Goal: Task Accomplishment & Management: Use online tool/utility

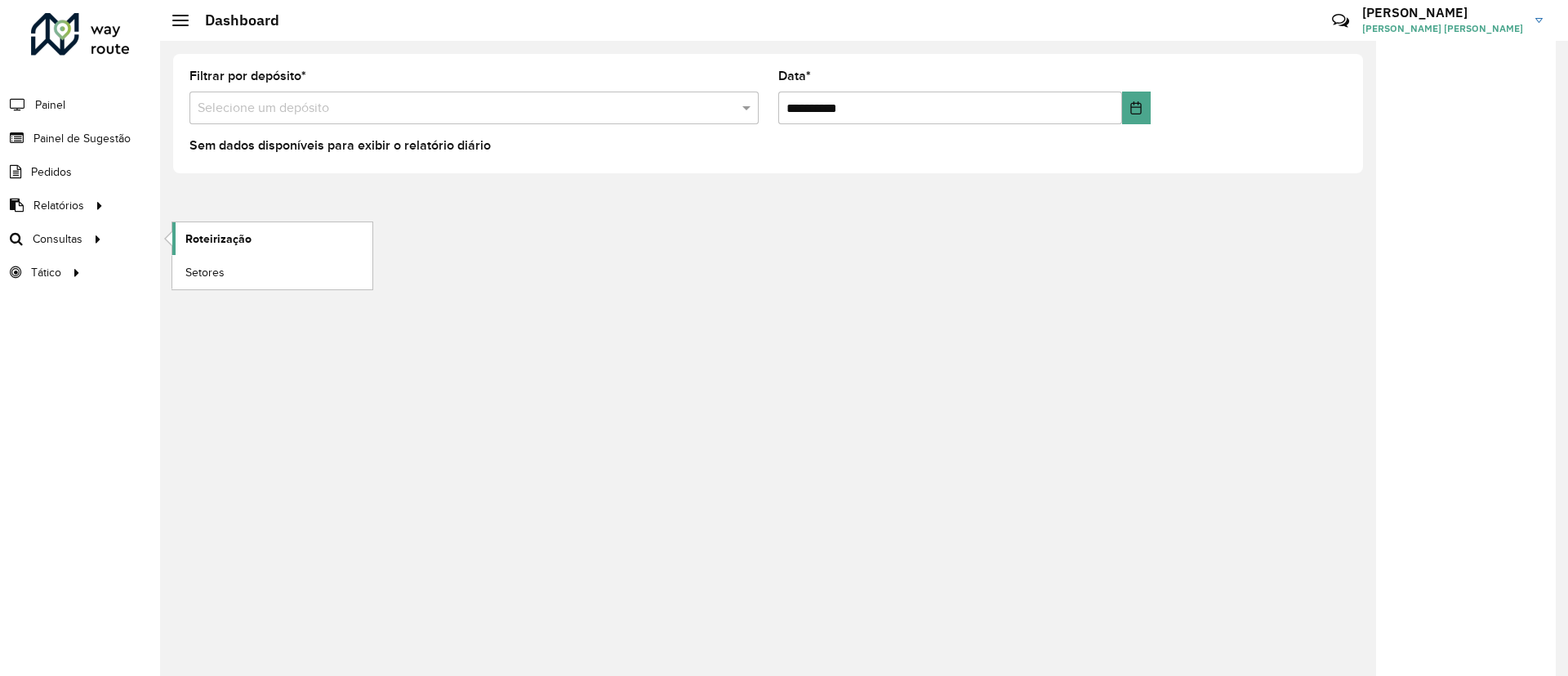
click at [201, 242] on span "Roteirização" at bounding box center [218, 239] width 67 height 17
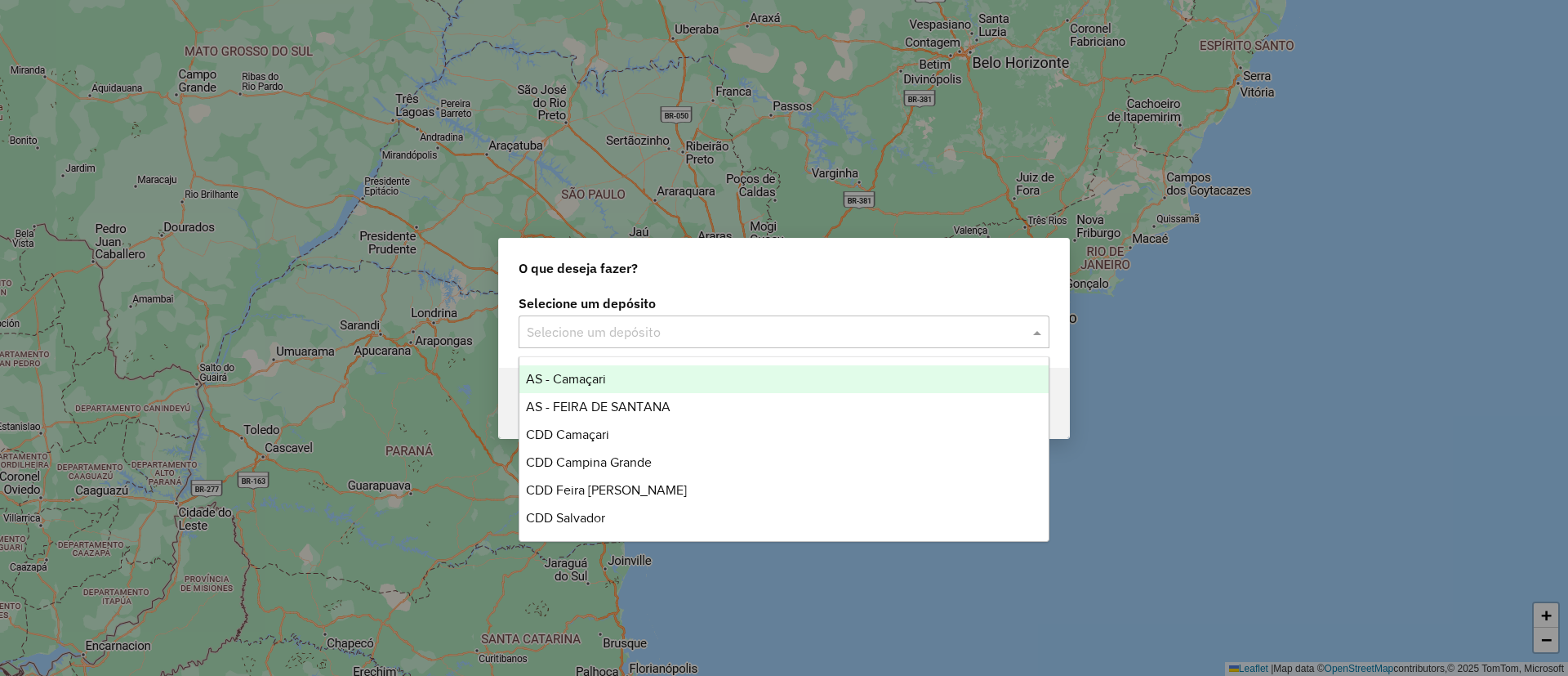
click at [535, 344] on div "Selecione um depósito" at bounding box center [784, 332] width 531 height 32
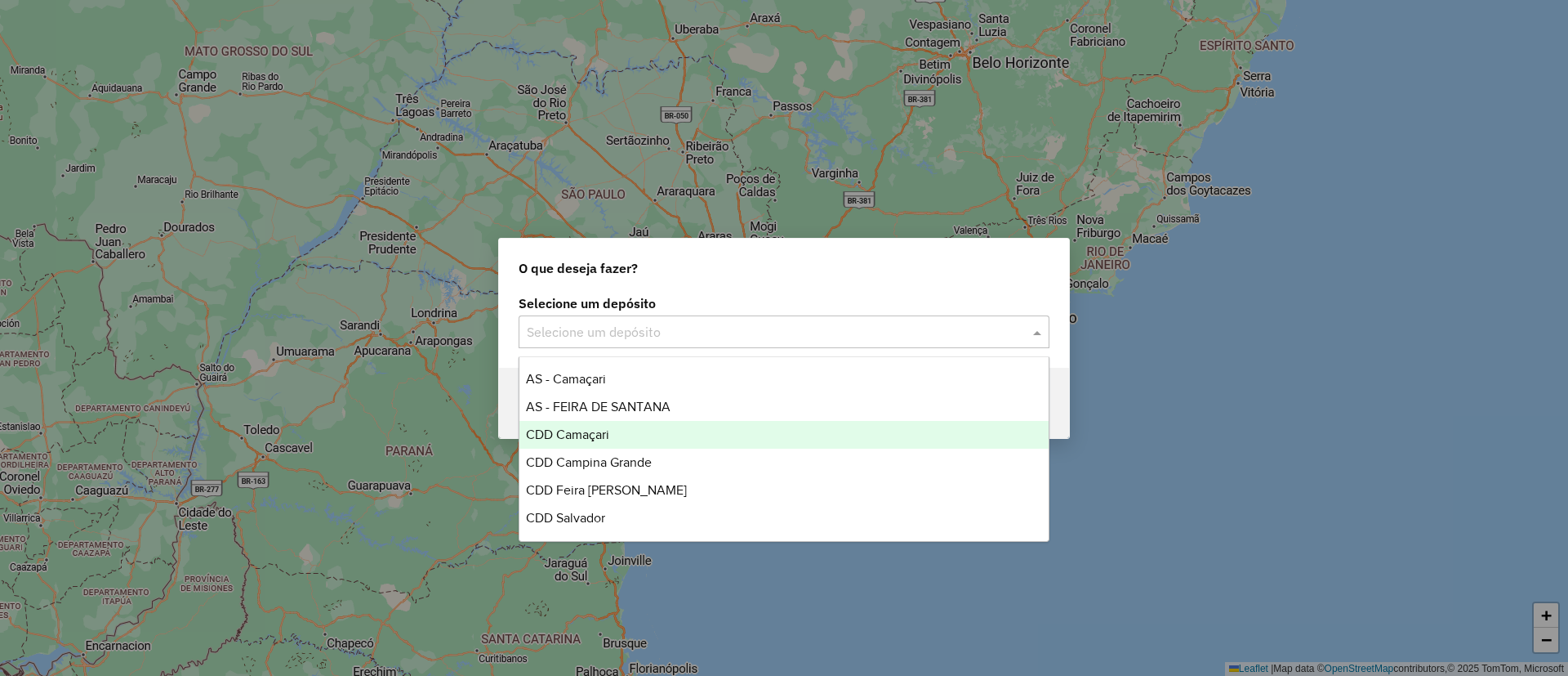
click at [579, 436] on span "CDD Camaçari" at bounding box center [568, 434] width 84 height 14
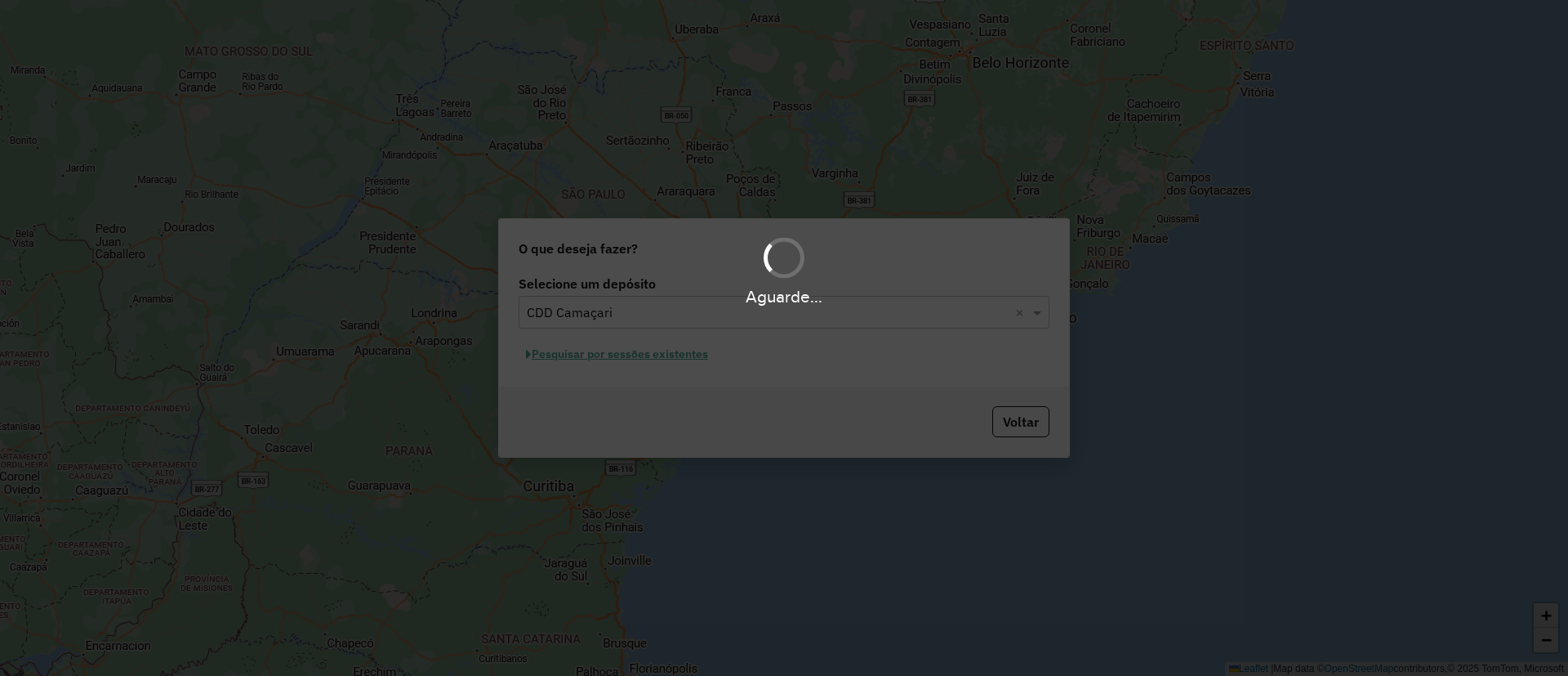
click at [687, 359] on div "Aguarde..." at bounding box center [784, 338] width 1568 height 676
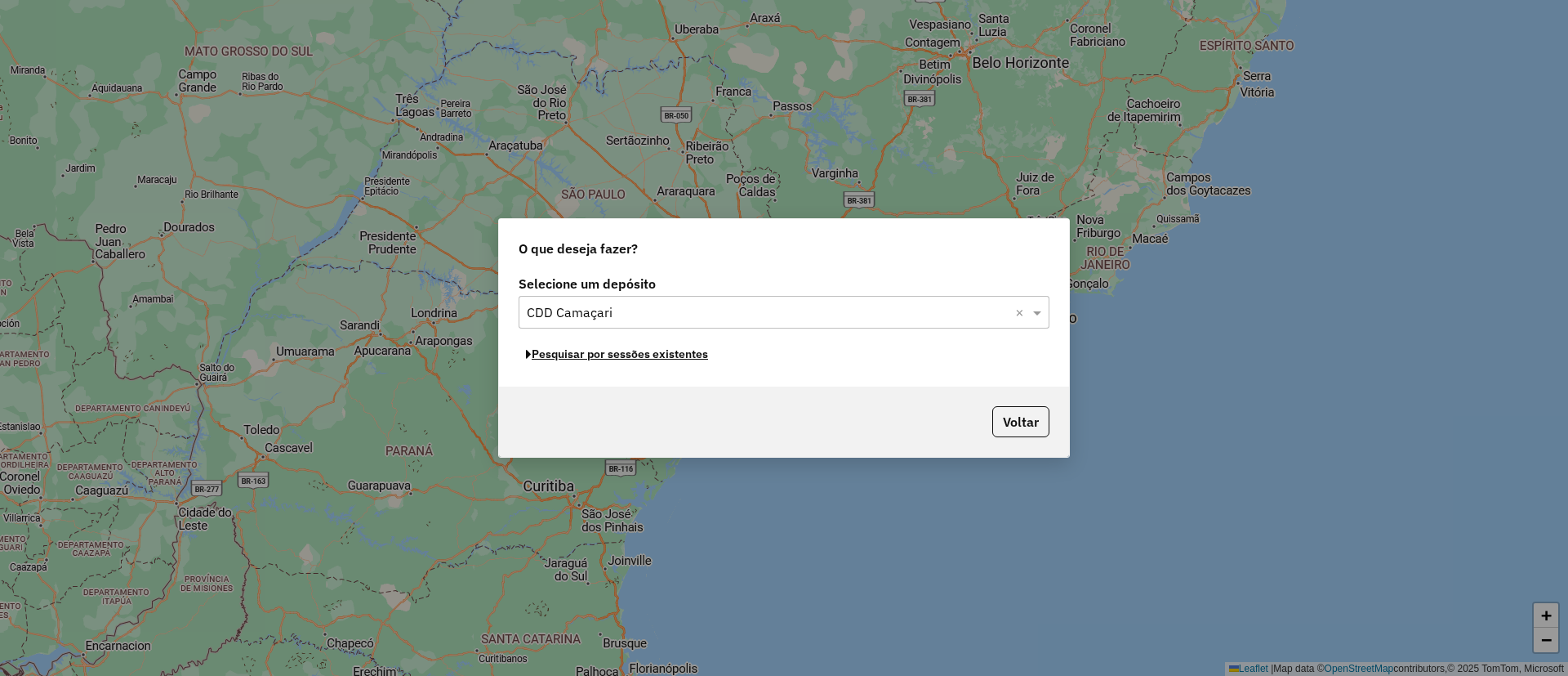
click at [687, 359] on button "Pesquisar por sessões existentes" at bounding box center [617, 354] width 197 height 26
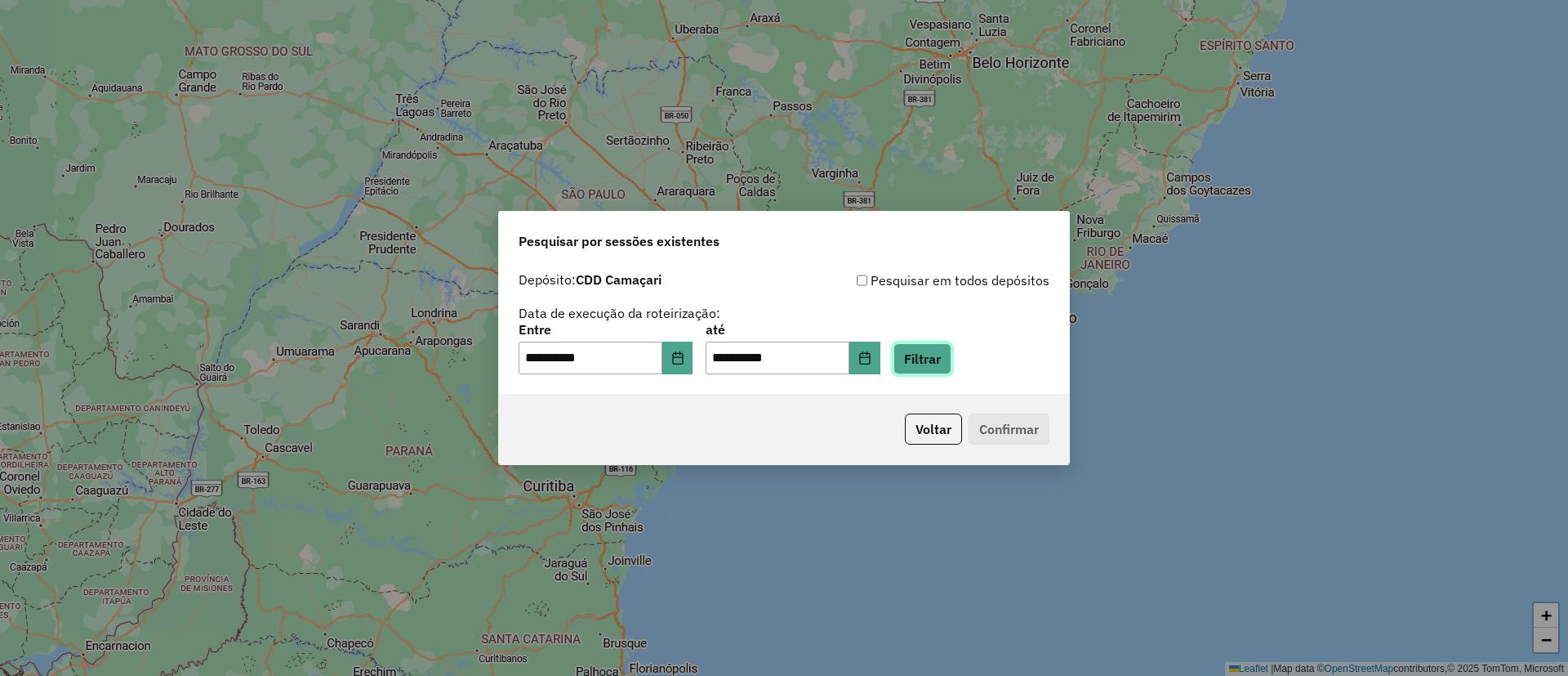
click at [951, 364] on button "Filtrar" at bounding box center [922, 358] width 58 height 31
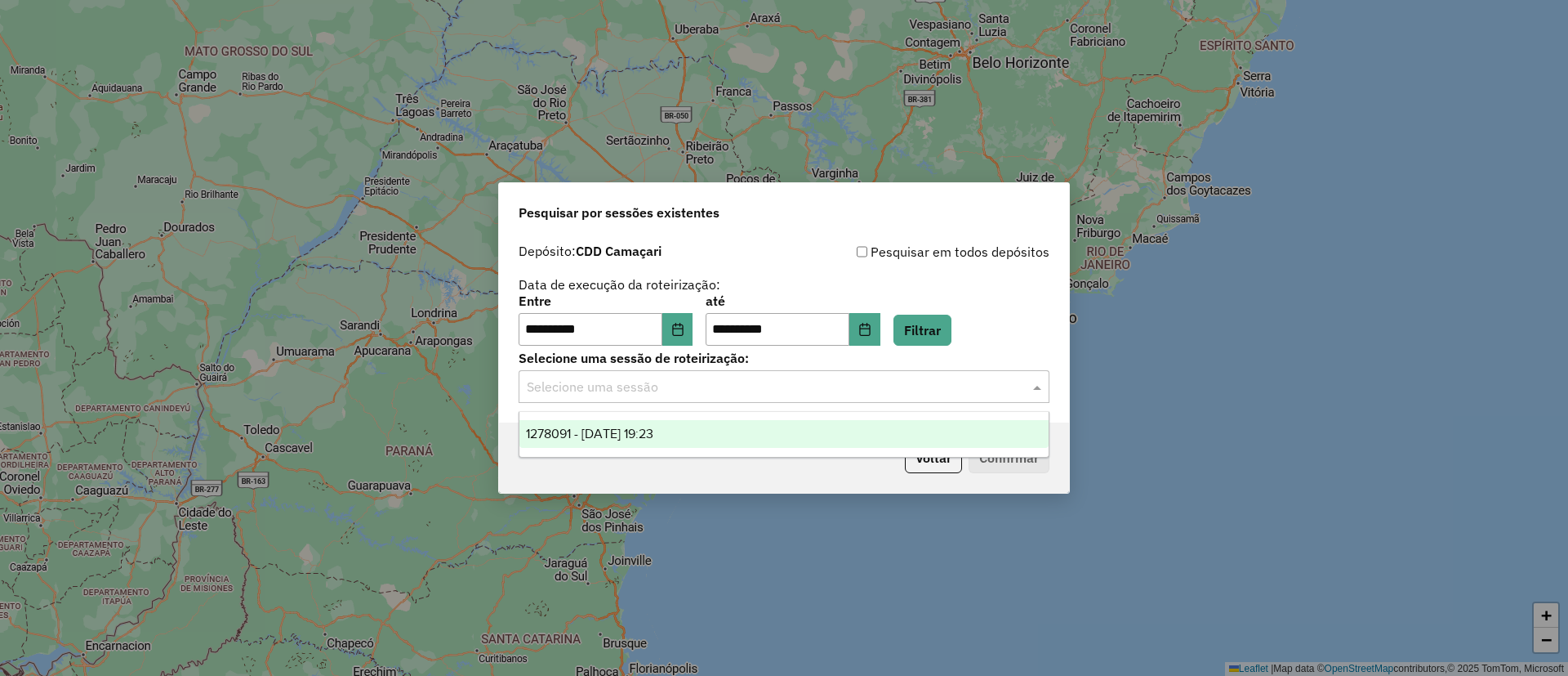
click at [726, 389] on input "text" at bounding box center [768, 387] width 482 height 20
click at [736, 443] on div "1278091 - 18/09/2025 19:23" at bounding box center [784, 434] width 529 height 28
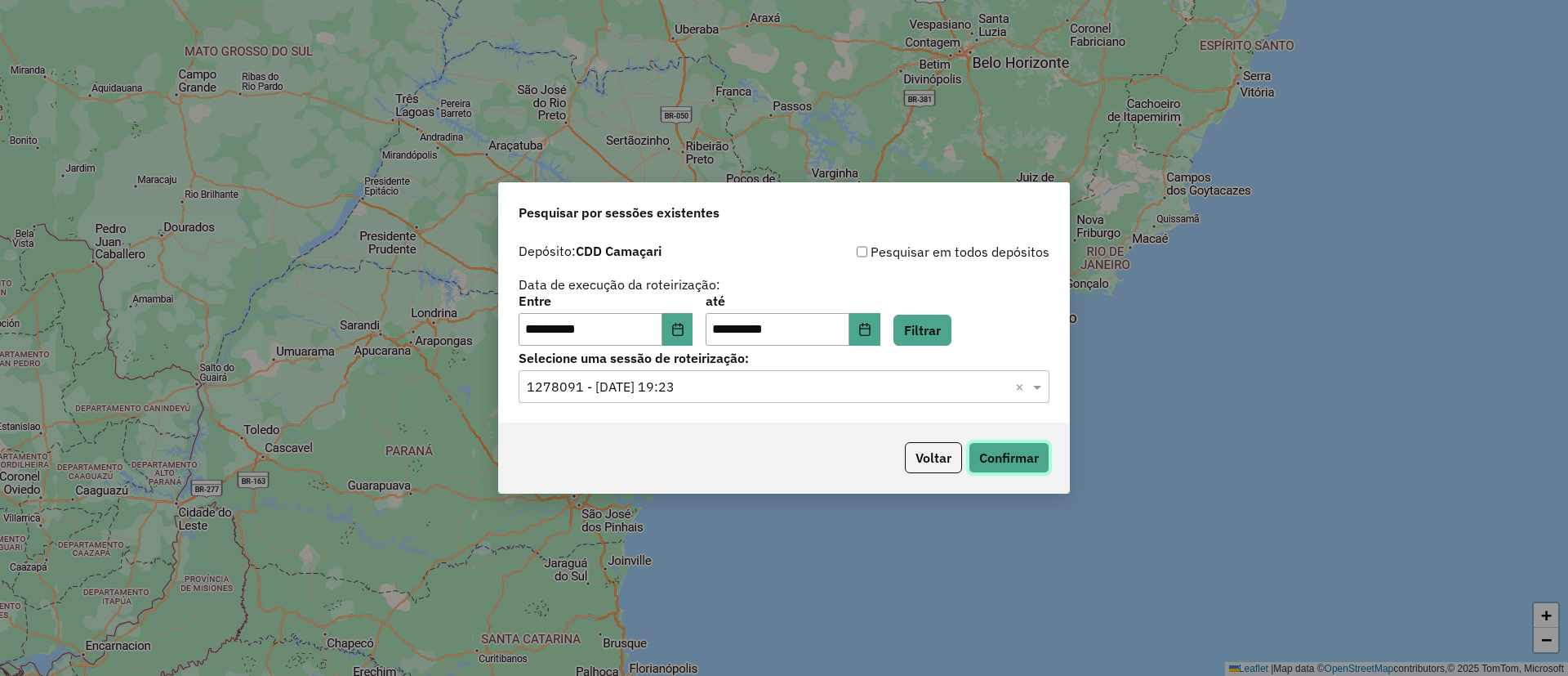
click at [997, 466] on button "Confirmar" at bounding box center [1008, 457] width 81 height 31
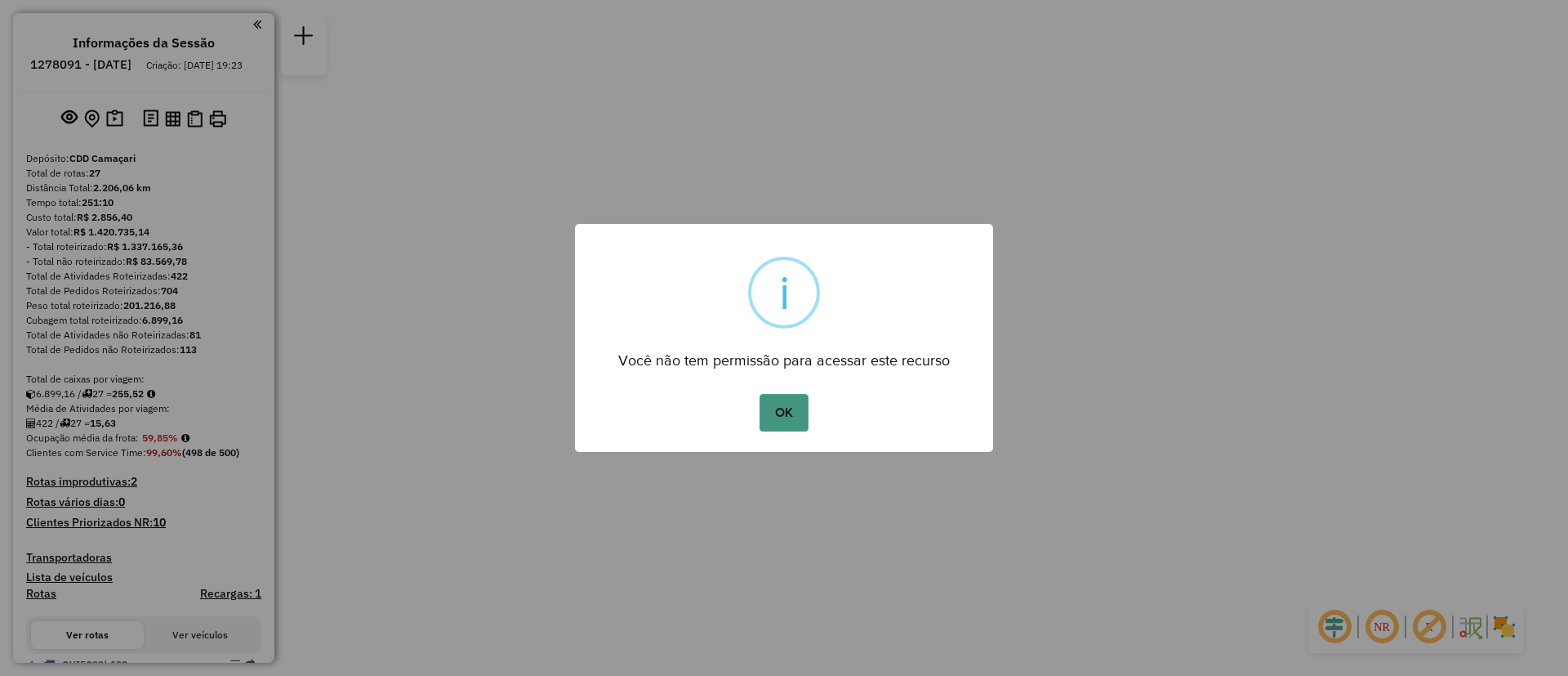
click at [795, 417] on button "OK" at bounding box center [783, 412] width 48 height 38
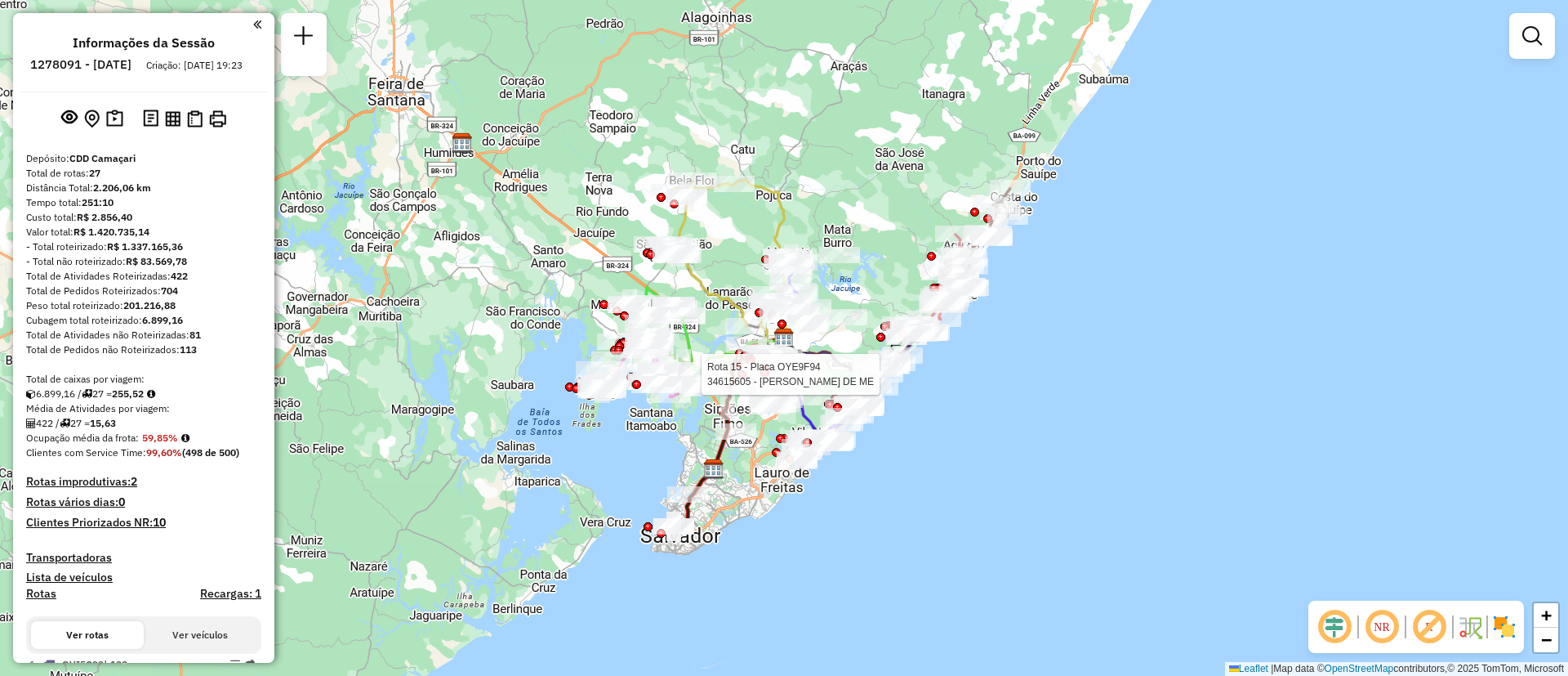
select select "**********"
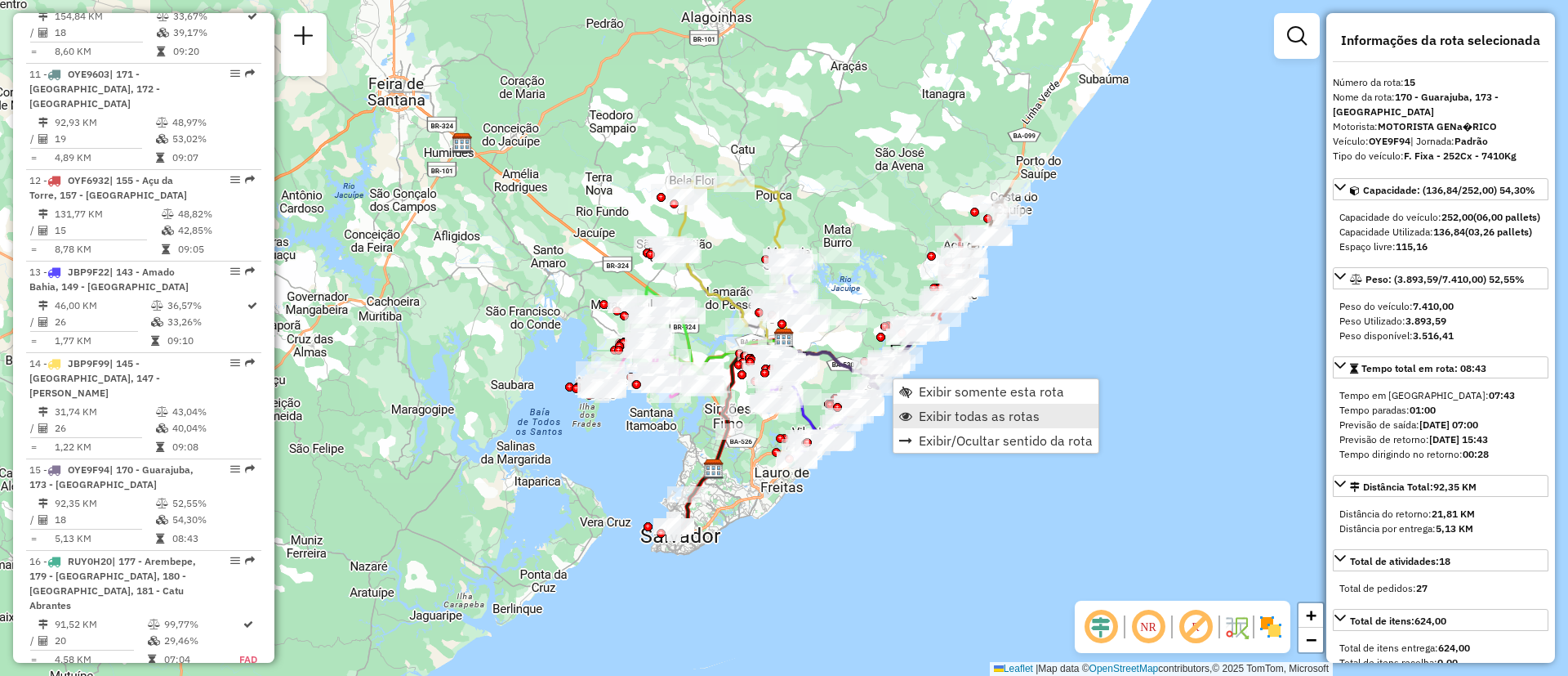
scroll to position [1937, 0]
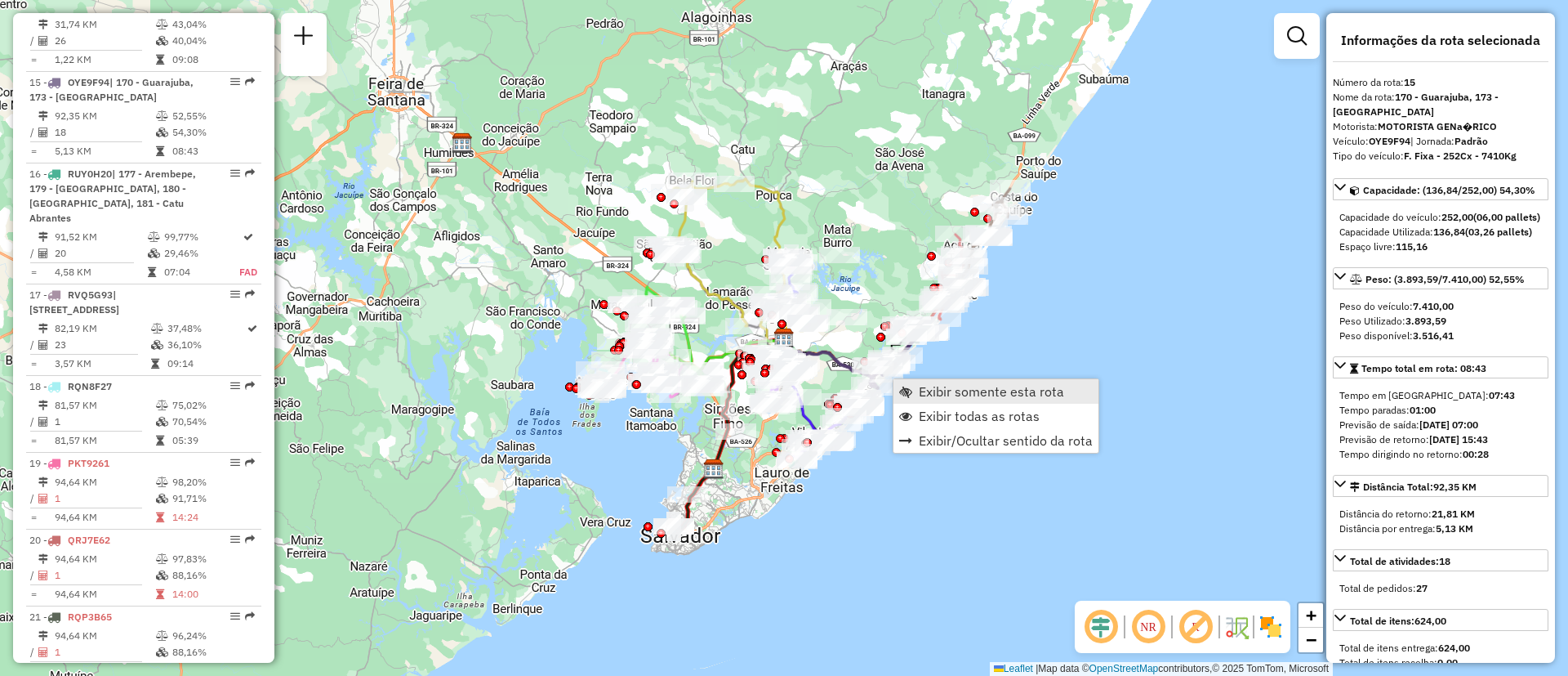
click at [1006, 393] on span "Exibir somente esta rota" at bounding box center [991, 391] width 145 height 13
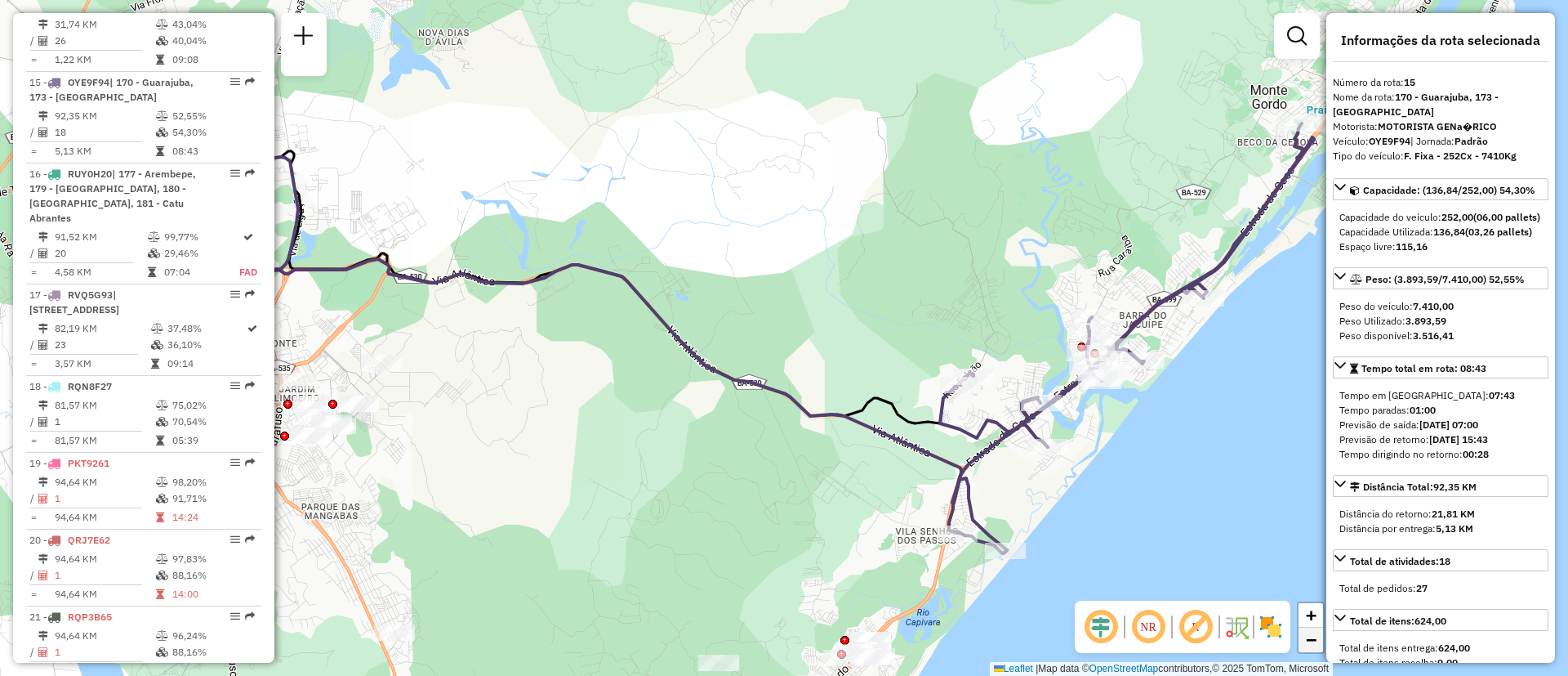
click at [1322, 644] on link "−" at bounding box center [1310, 639] width 25 height 25
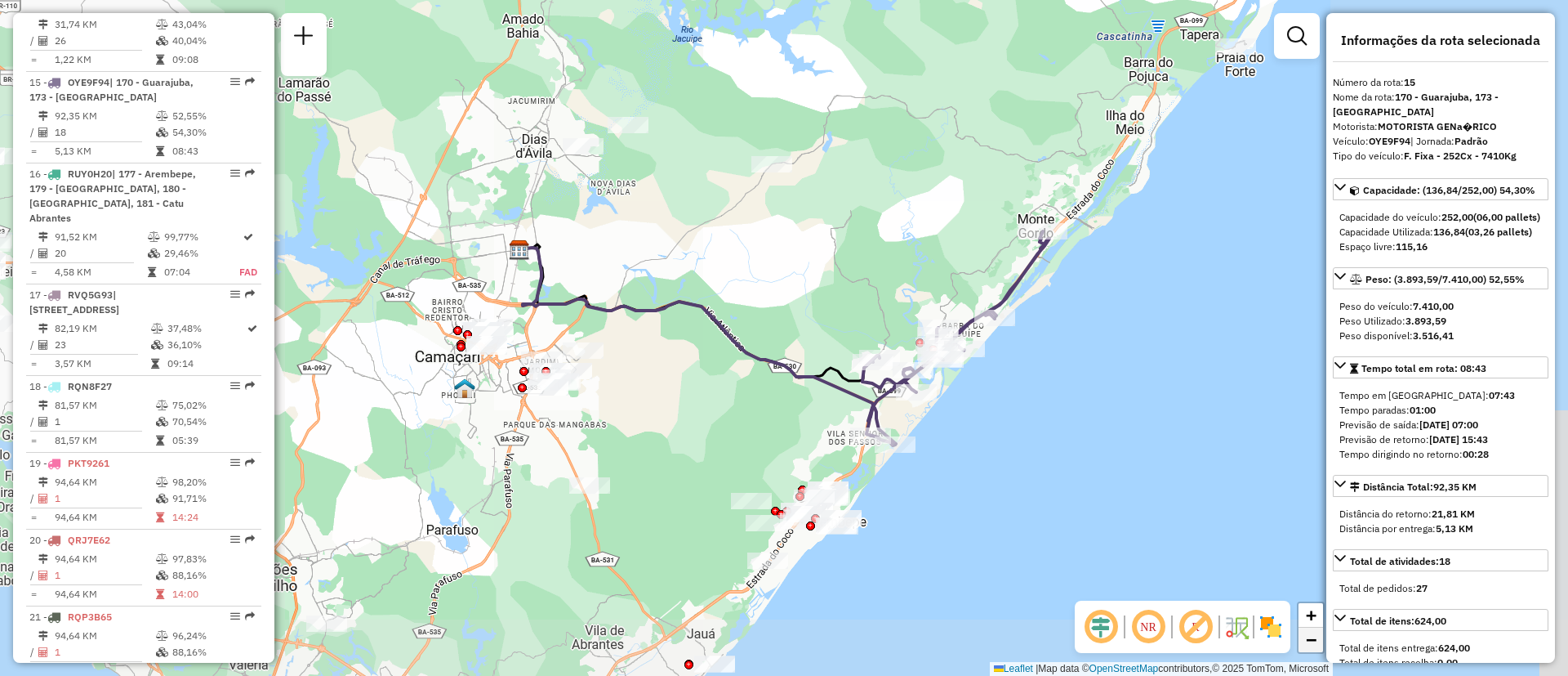
click at [1321, 643] on link "−" at bounding box center [1310, 639] width 25 height 25
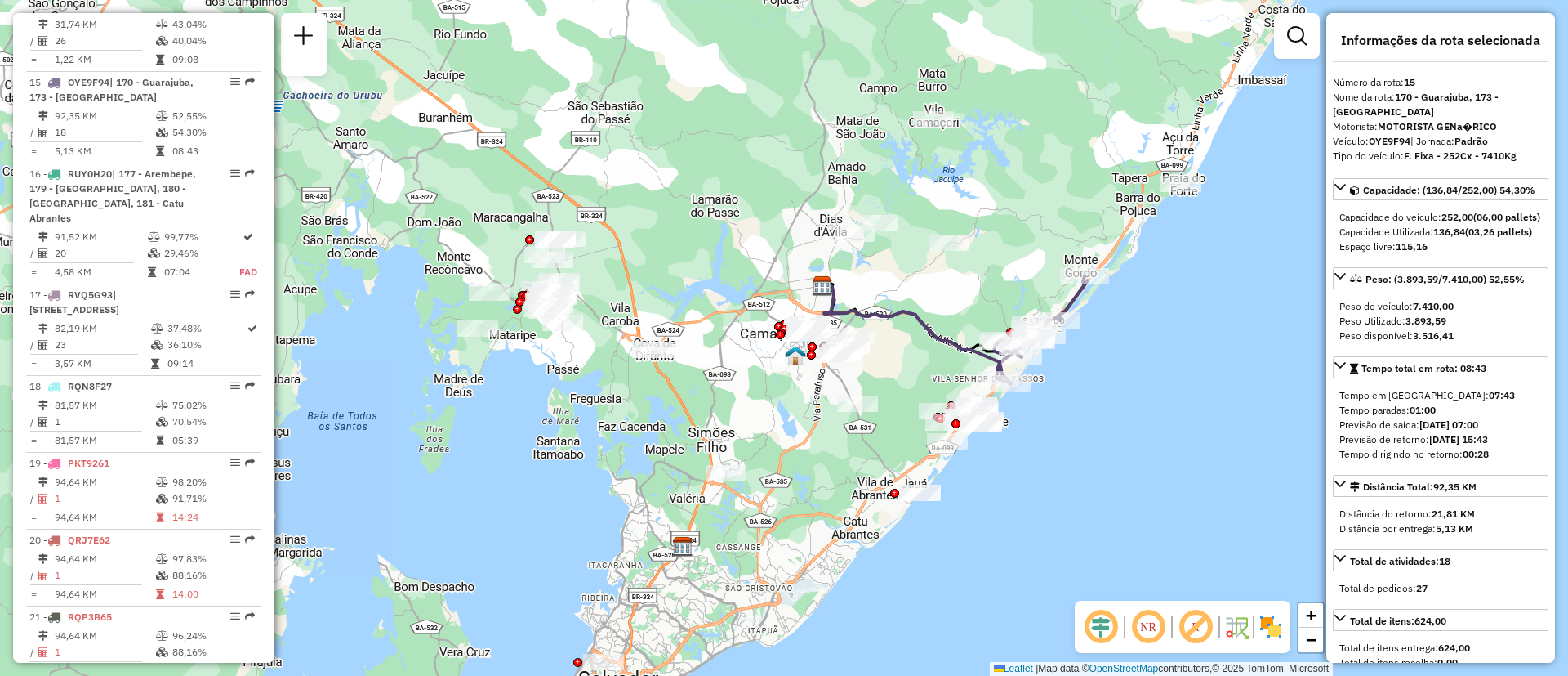
drag, startPoint x: 791, startPoint y: 207, endPoint x: 900, endPoint y: 209, distance: 109.0
click at [900, 209] on div "Janela de atendimento Grade de atendimento Capacidade Transportadoras Veículos …" at bounding box center [784, 338] width 1568 height 676
click at [1031, 195] on div "Janela de atendimento Grade de atendimento Capacidade Transportadoras Veículos …" at bounding box center [784, 338] width 1568 height 676
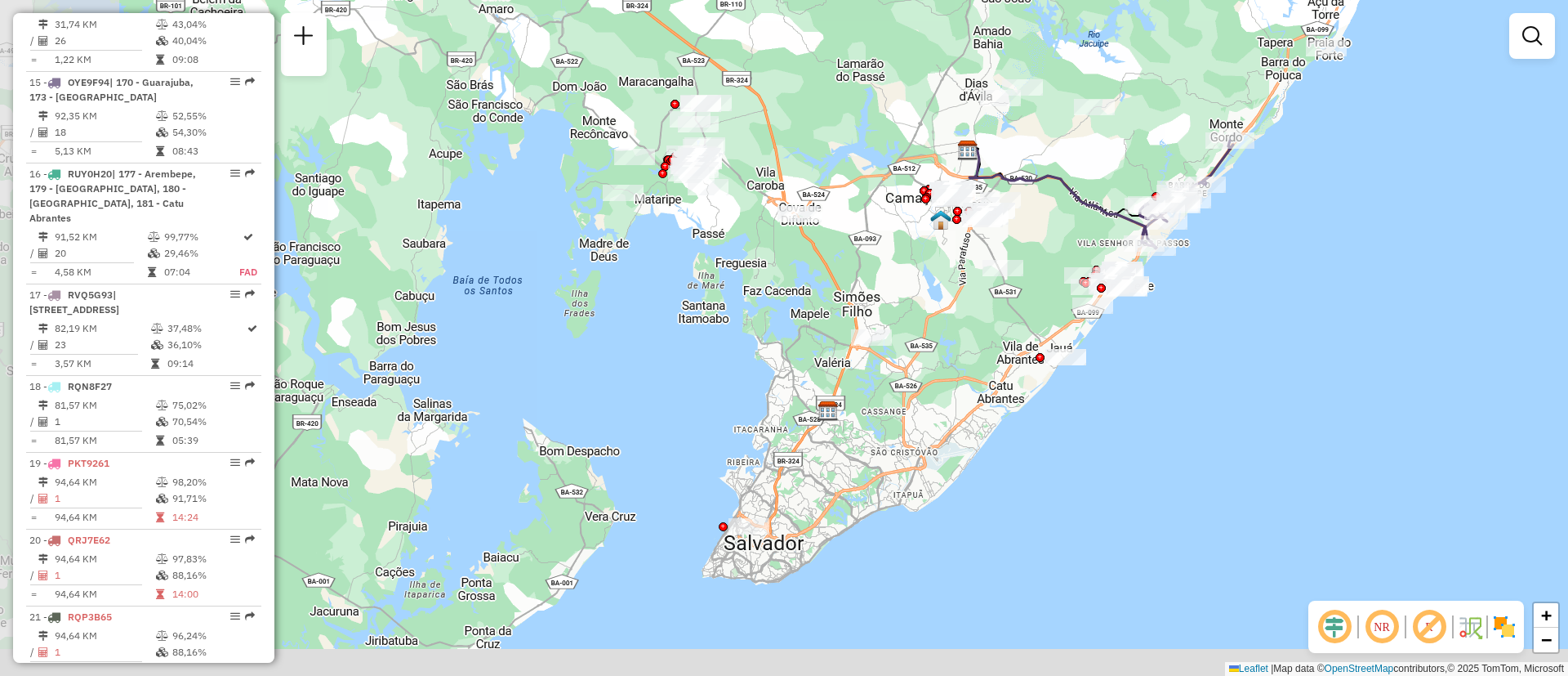
drag, startPoint x: 653, startPoint y: 520, endPoint x: 799, endPoint y: 382, distance: 200.9
click at [799, 382] on div "Janela de atendimento Grade de atendimento Capacidade Transportadoras Veículos …" at bounding box center [784, 338] width 1568 height 676
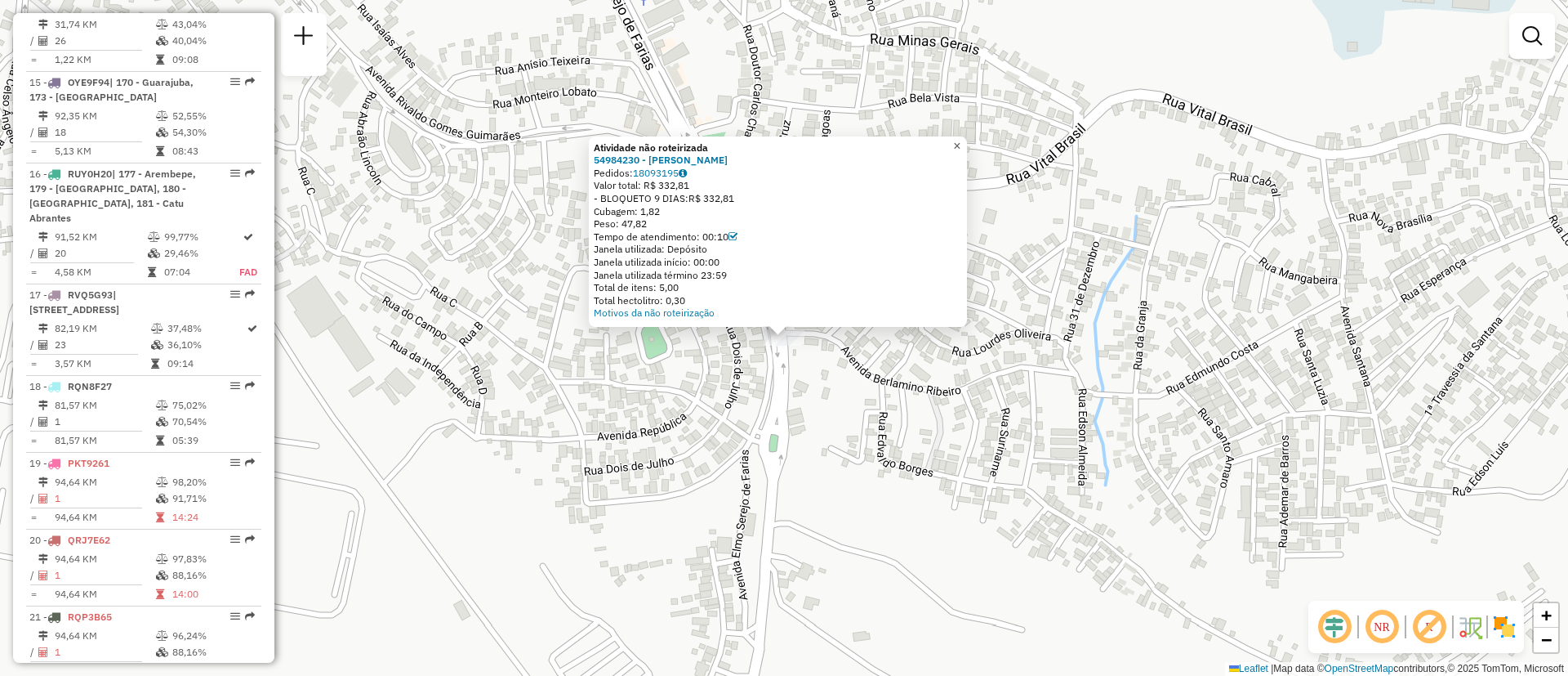
click at [967, 149] on link "×" at bounding box center [957, 146] width 20 height 20
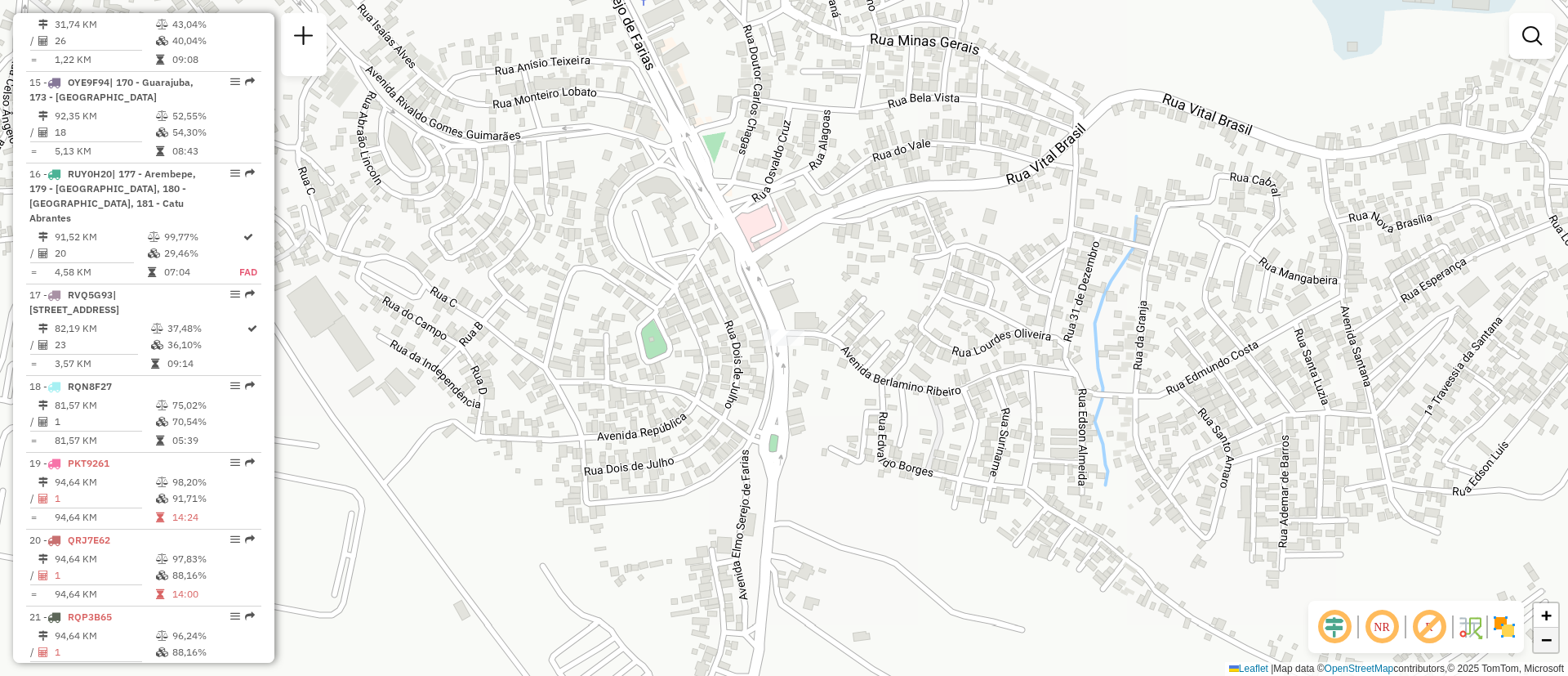
click at [1538, 641] on link "−" at bounding box center [1546, 639] width 25 height 25
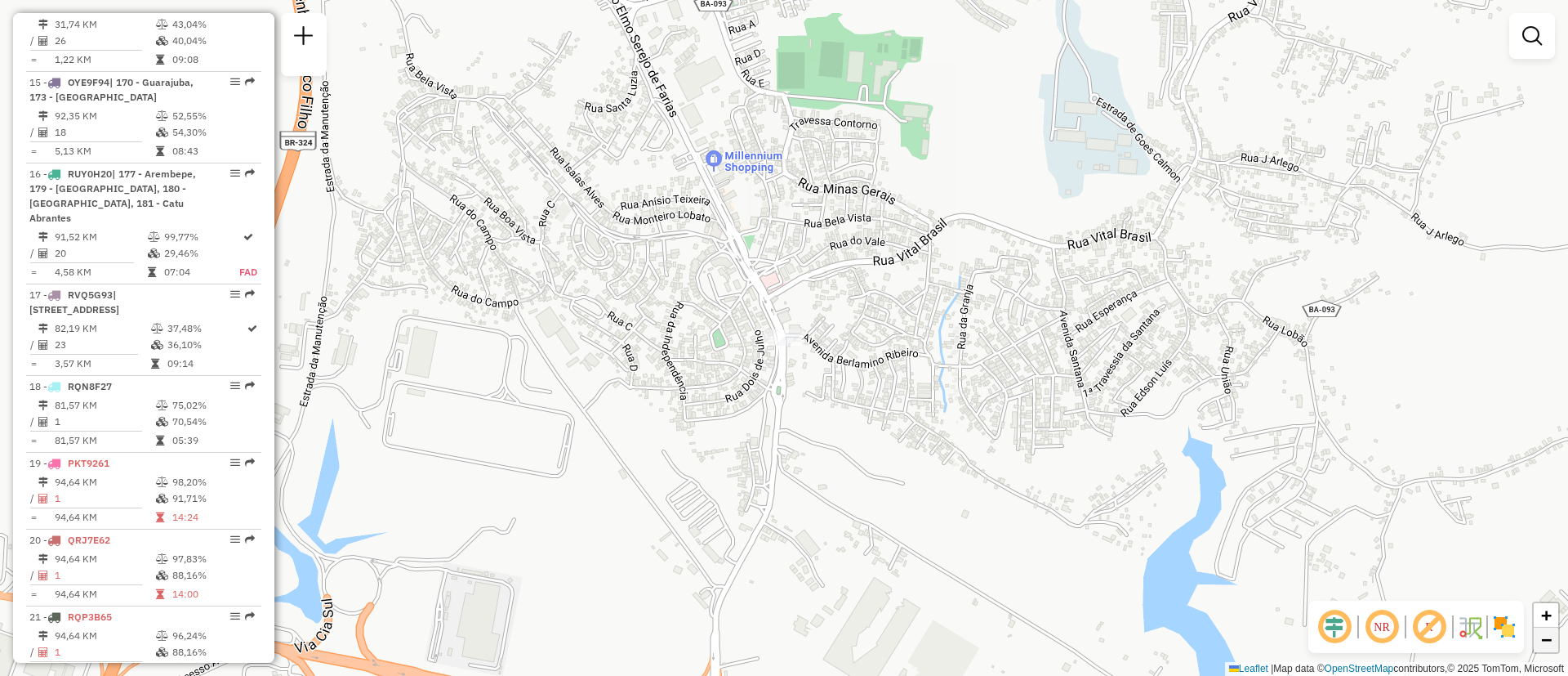
click at [1538, 641] on link "−" at bounding box center [1546, 639] width 25 height 25
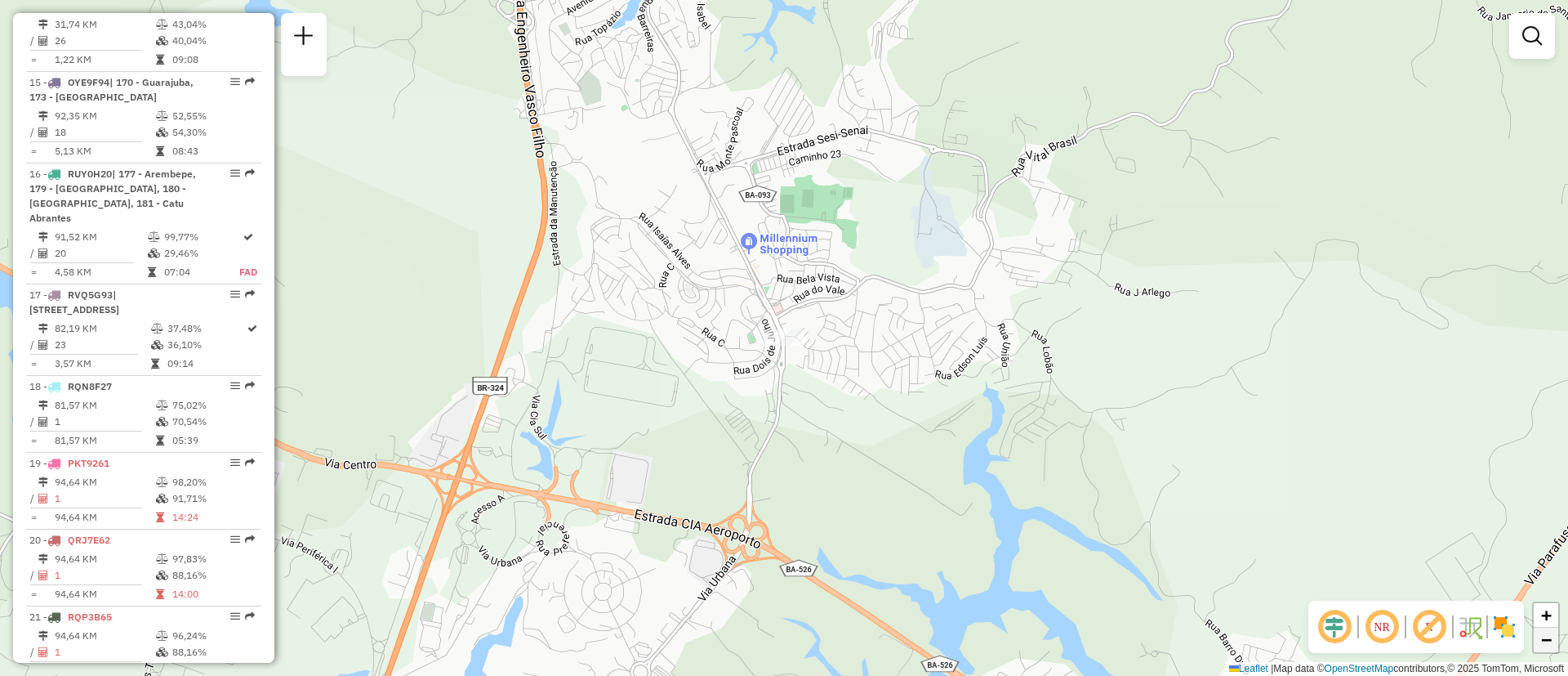
click at [1538, 641] on link "−" at bounding box center [1546, 639] width 25 height 25
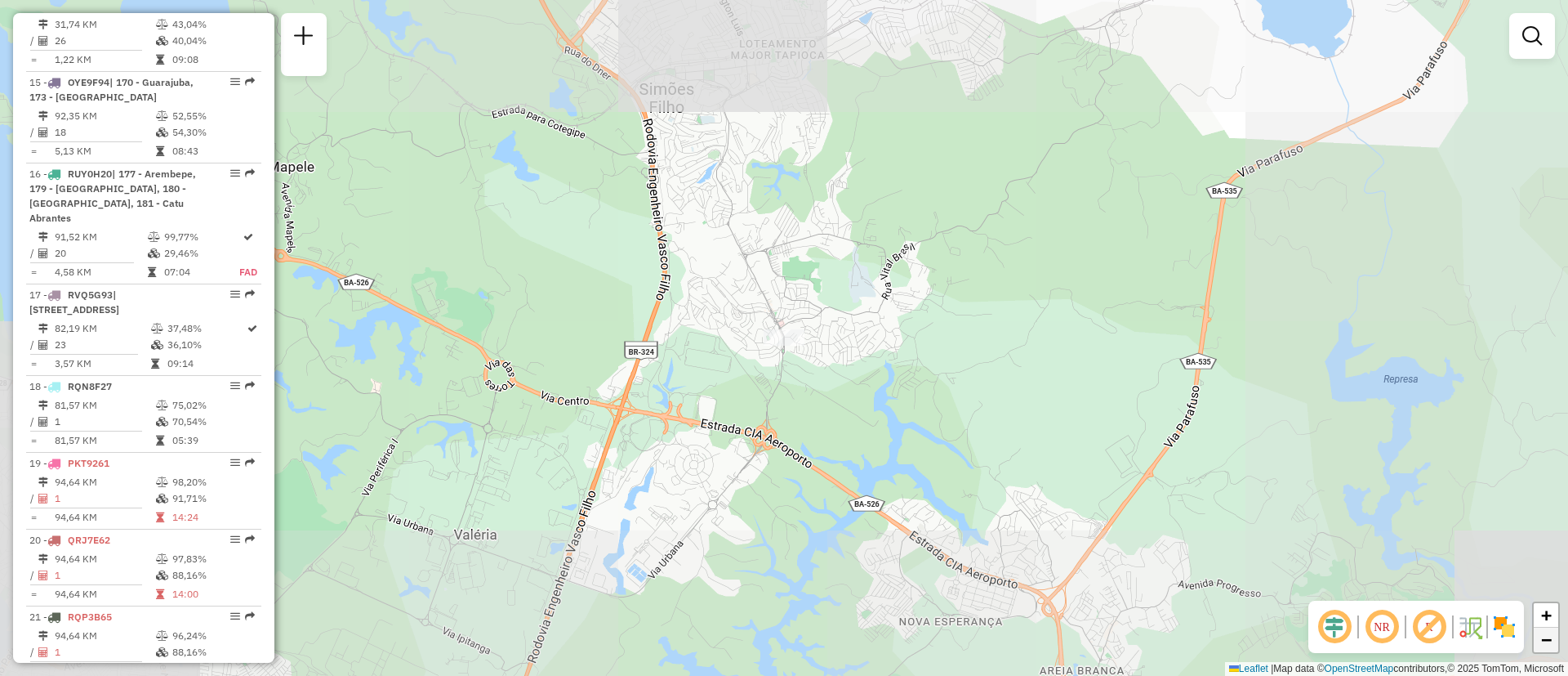
click at [1538, 641] on link "−" at bounding box center [1546, 639] width 25 height 25
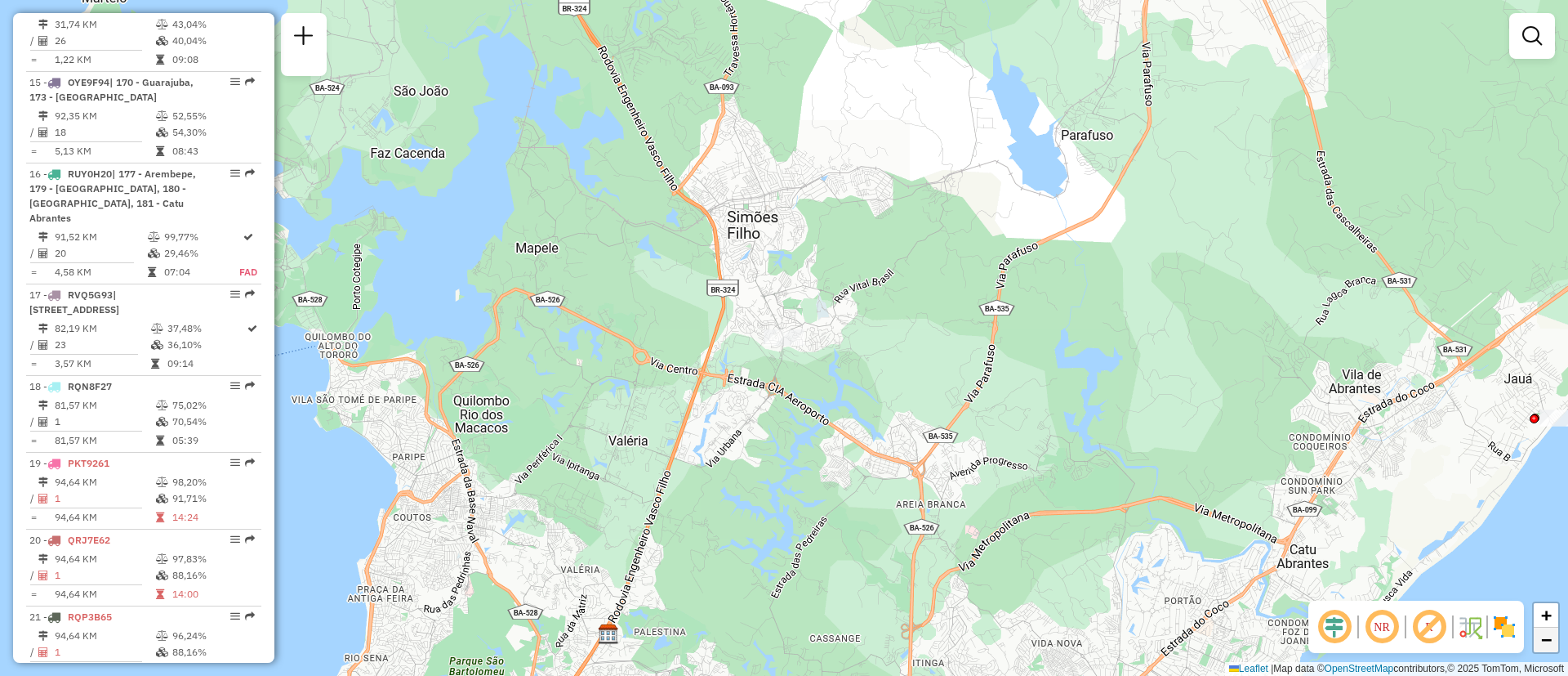
click at [1538, 641] on link "−" at bounding box center [1546, 639] width 25 height 25
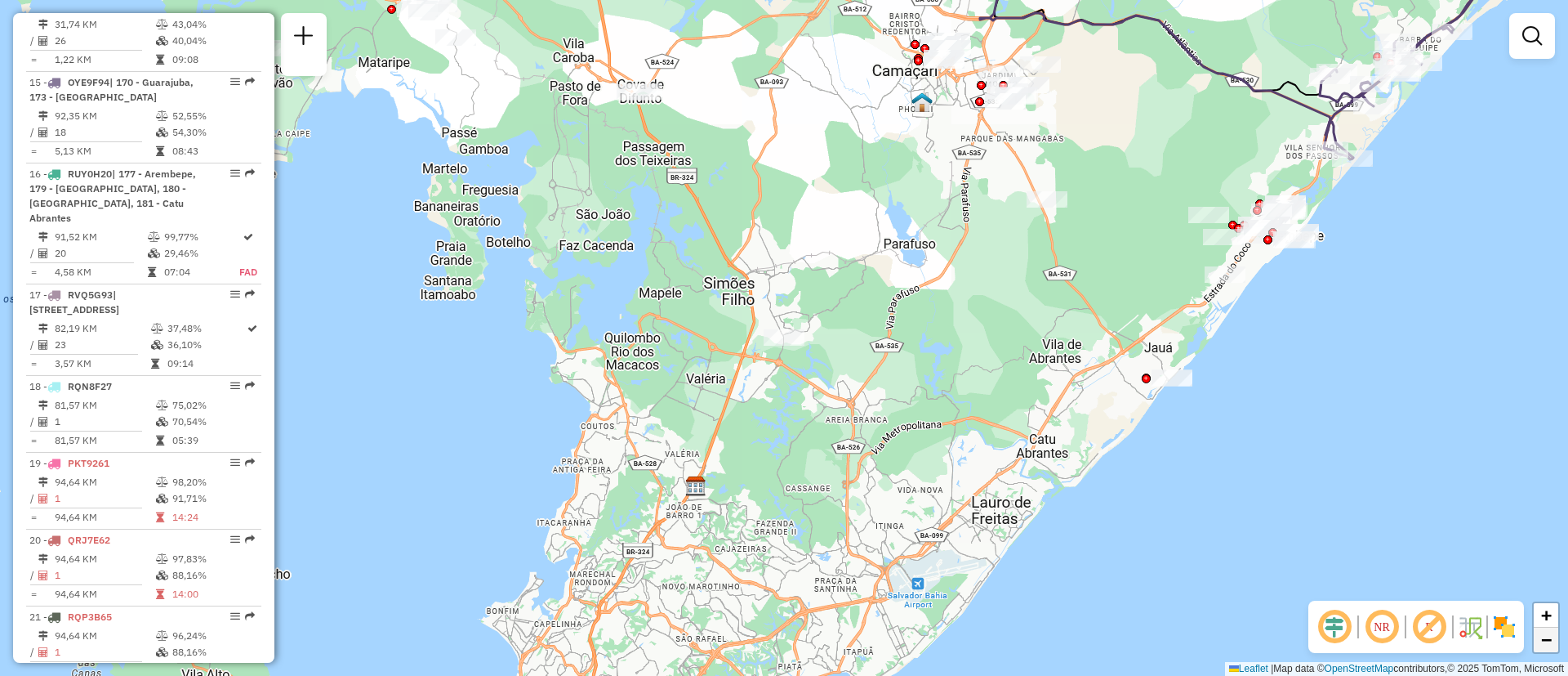
click at [1538, 641] on link "−" at bounding box center [1546, 639] width 25 height 25
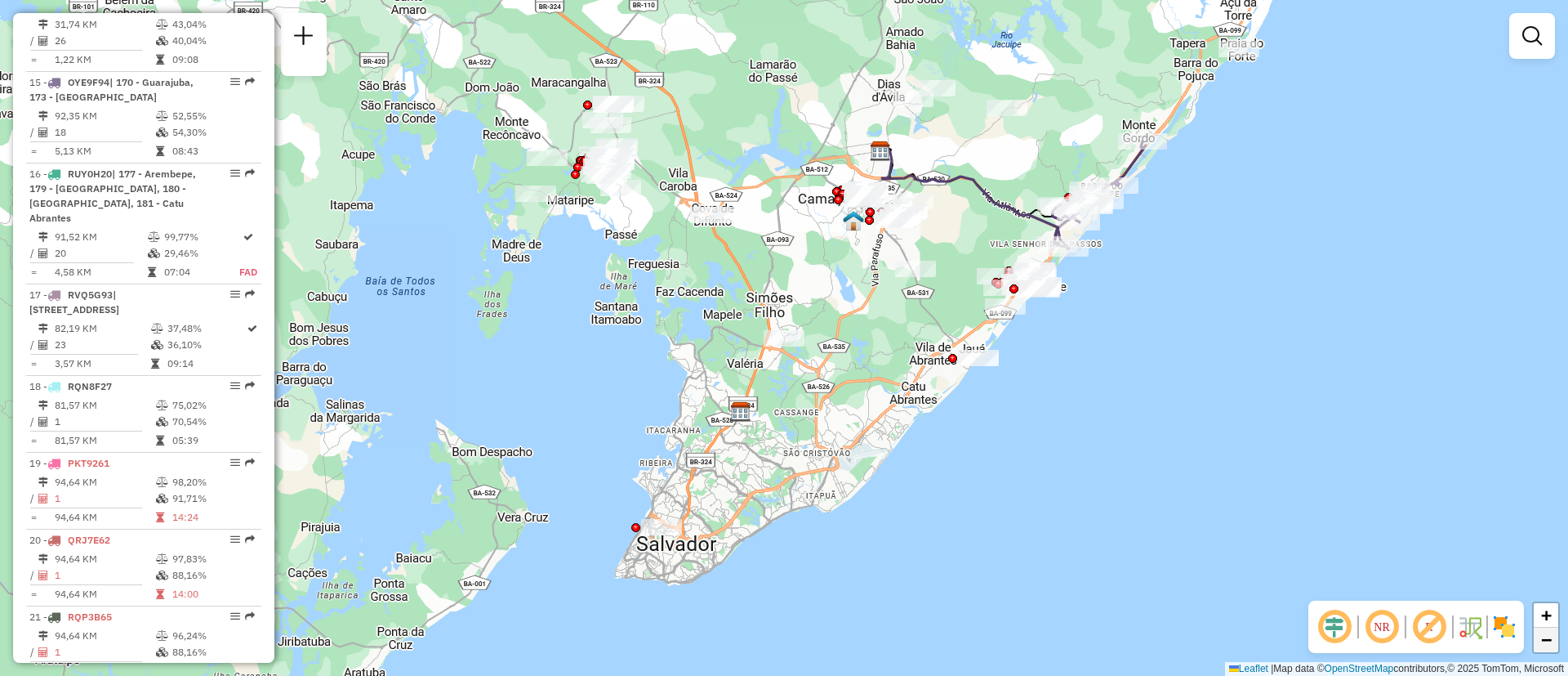
click at [1538, 641] on link "−" at bounding box center [1546, 639] width 25 height 25
